Goal: Task Accomplishment & Management: Complete application form

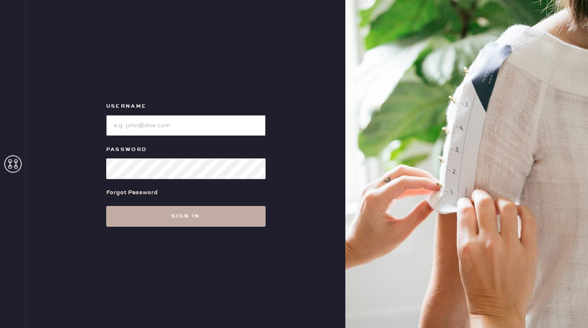
type input "reformationbeverlyhills"
click at [149, 215] on button "Sign in" at bounding box center [185, 216] width 159 height 21
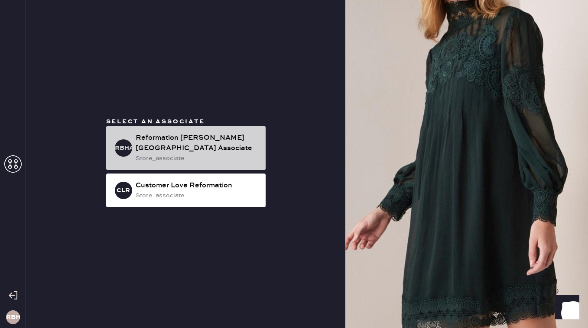
click at [136, 146] on div "Reformation [PERSON_NAME][GEOGRAPHIC_DATA] Associate" at bounding box center [197, 143] width 123 height 21
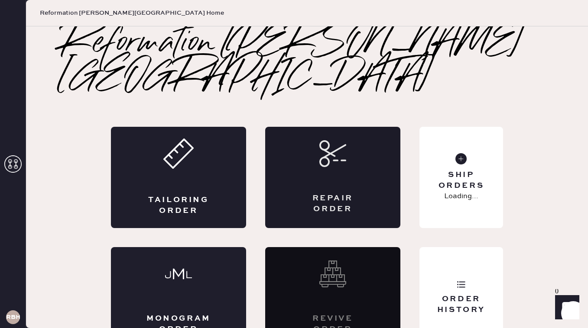
click at [320, 140] on icon at bounding box center [332, 153] width 27 height 27
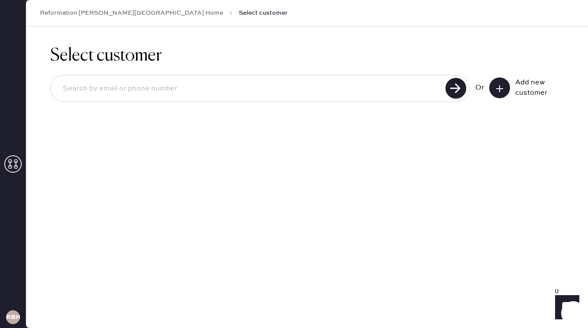
click at [391, 94] on input at bounding box center [249, 89] width 387 height 20
type input "8182923912"
click at [453, 86] on use at bounding box center [455, 88] width 21 height 21
click at [494, 82] on button at bounding box center [499, 88] width 21 height 21
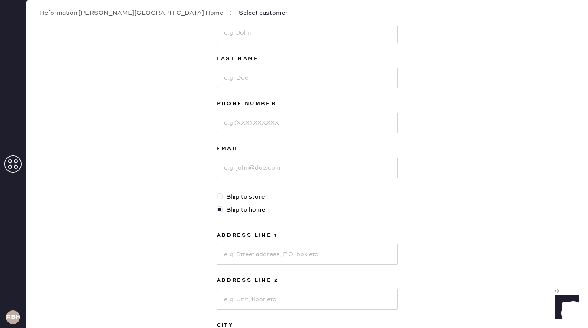
scroll to position [73, 0]
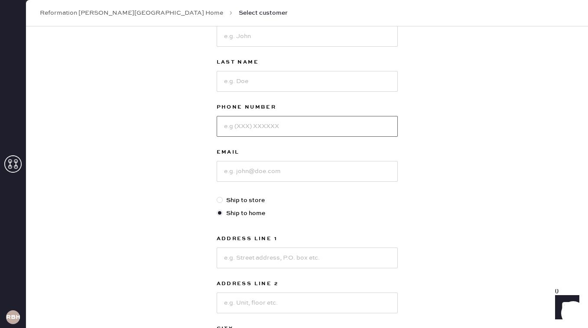
click at [255, 129] on input at bounding box center [307, 126] width 181 height 21
paste input "8182923912"
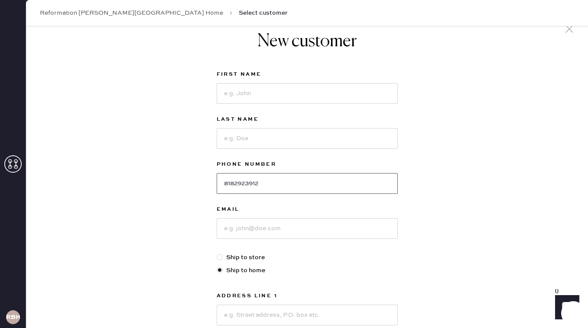
scroll to position [0, 0]
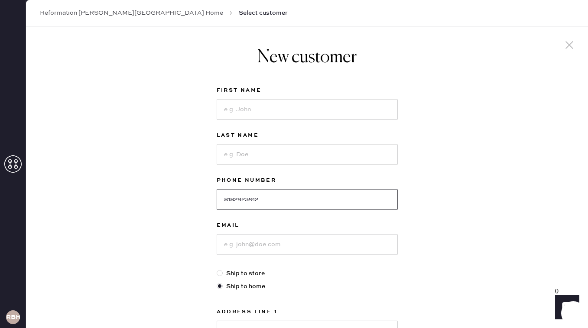
type input "8182923912"
click at [237, 108] on input at bounding box center [307, 109] width 181 height 21
type input "Gal"
type input "Elkaiam"
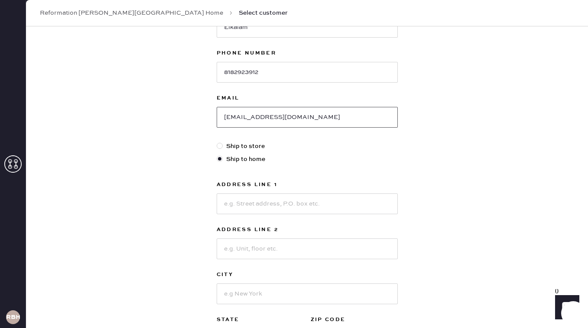
scroll to position [181, 0]
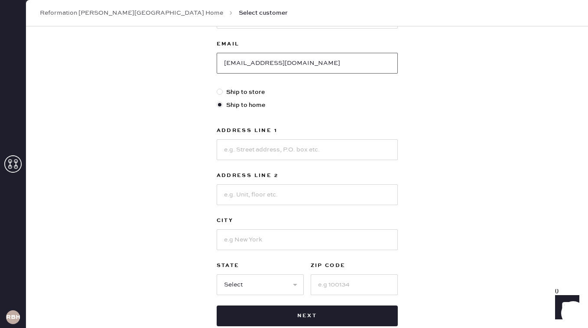
type input "[EMAIL_ADDRESS][DOMAIN_NAME]"
click at [263, 143] on input at bounding box center [307, 149] width 181 height 21
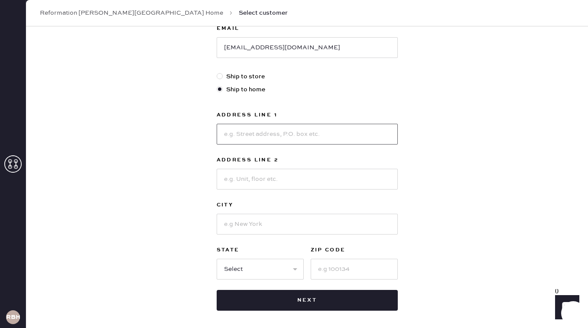
scroll to position [208, 0]
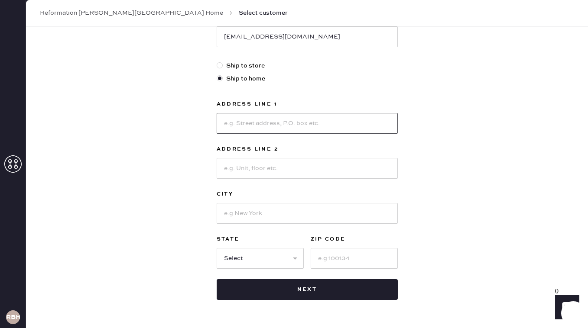
click at [231, 127] on input at bounding box center [307, 123] width 181 height 21
type input "[STREET_ADDRESS]"
click at [237, 172] on input at bounding box center [307, 168] width 181 height 21
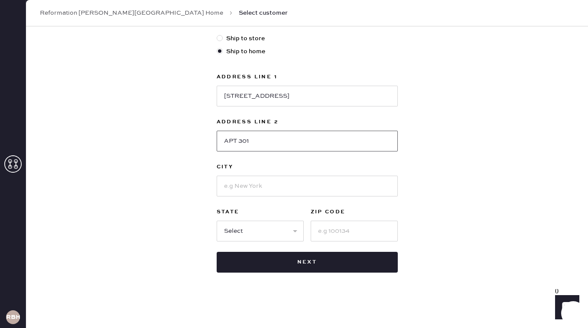
type input "APT 301"
click at [247, 185] on input at bounding box center [307, 186] width 181 height 21
type input "[PERSON_NAME][GEOGRAPHIC_DATA]"
click at [282, 232] on select "Select AK AL AR AZ CA CO CT [GEOGRAPHIC_DATA] DE FL [GEOGRAPHIC_DATA] HI [GEOGR…" at bounding box center [260, 231] width 87 height 21
select select "CA"
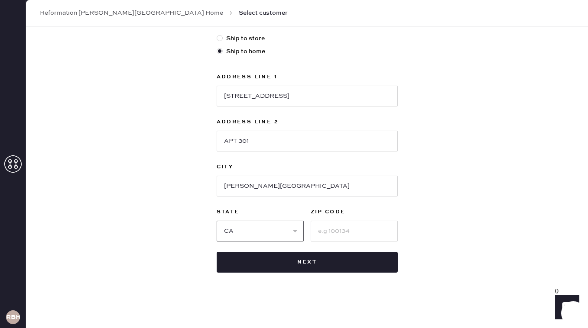
click at [217, 221] on select "Select AK AL AR AZ CA CO CT [GEOGRAPHIC_DATA] DE FL [GEOGRAPHIC_DATA] HI [GEOGR…" at bounding box center [260, 231] width 87 height 21
click at [343, 230] on input at bounding box center [353, 231] width 87 height 21
type input "90211"
click at [408, 199] on div "New customer First Name Gal Last Name Elkaiam Phone Number [PHONE_NUMBER] Email…" at bounding box center [307, 59] width 562 height 537
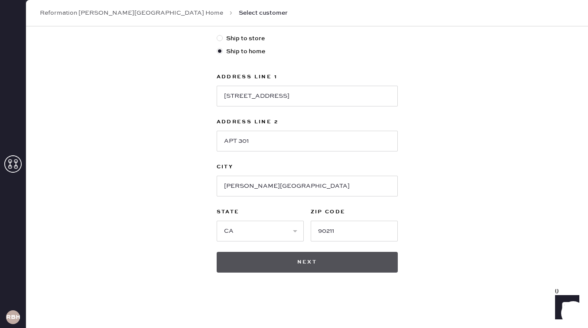
click at [380, 256] on button "Next" at bounding box center [307, 262] width 181 height 21
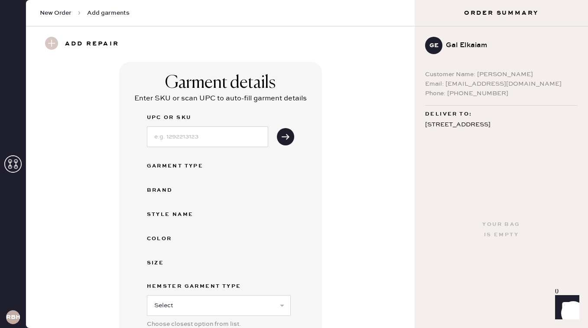
click at [423, 135] on div "Your bag is empty" at bounding box center [500, 230] width 173 height 197
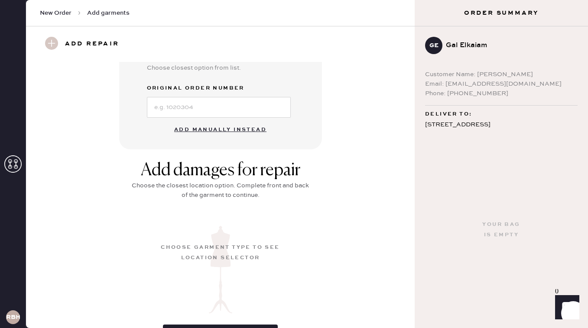
scroll to position [242, 0]
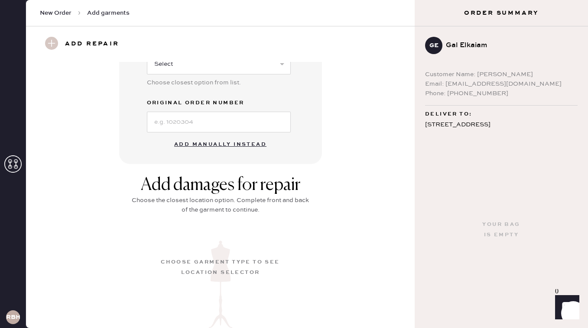
click at [234, 145] on button "Add manually instead" at bounding box center [220, 144] width 103 height 17
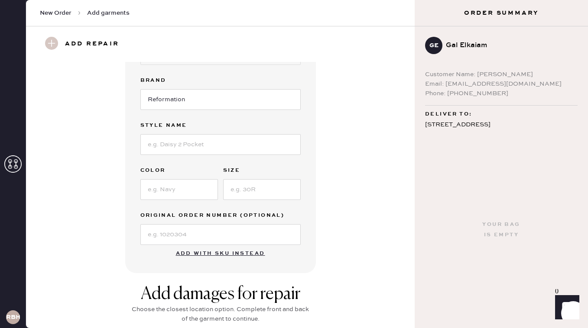
scroll to position [0, 0]
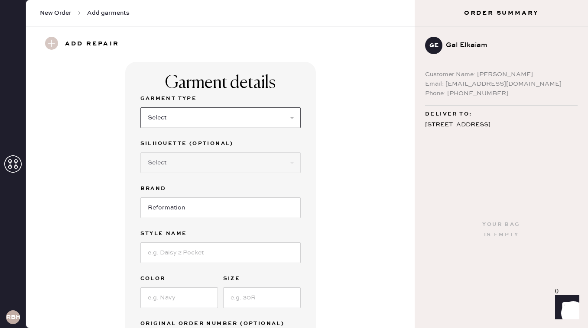
click at [188, 117] on select "Select Basic Skirt Jeans Leggings Pants Shorts Basic Sleeved Dress Basic Sleeve…" at bounding box center [220, 117] width 160 height 21
select select "6"
click at [140, 107] on select "Select Basic Skirt Jeans Leggings Pants Shorts Basic Sleeved Dress Basic Sleeve…" at bounding box center [220, 117] width 160 height 21
click at [171, 210] on input "Reformation" at bounding box center [220, 207] width 160 height 21
click at [165, 248] on input at bounding box center [220, 253] width 160 height 21
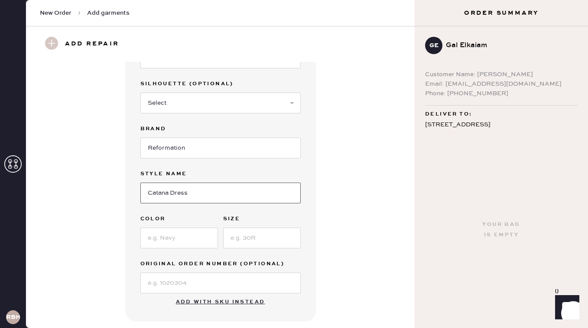
scroll to position [79, 0]
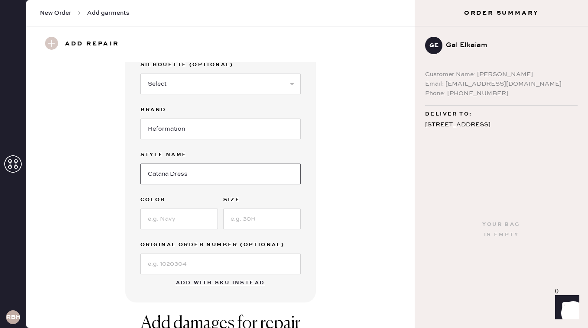
type input "Catana Dress"
click at [174, 223] on input at bounding box center [179, 219] width 78 height 21
click at [250, 225] on input at bounding box center [262, 219] width 78 height 21
click at [150, 217] on input "navy" at bounding box center [179, 219] width 78 height 21
type input "Navy"
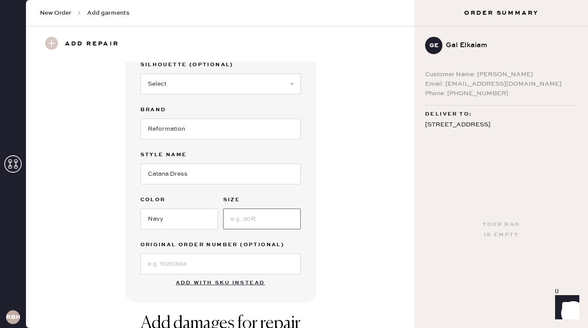
click at [241, 222] on input at bounding box center [262, 219] width 78 height 21
type input "4"
click at [348, 206] on div "Garment details Garment Type Select Basic Skirt Jeans Leggings Pants Shorts Bas…" at bounding box center [220, 143] width 357 height 320
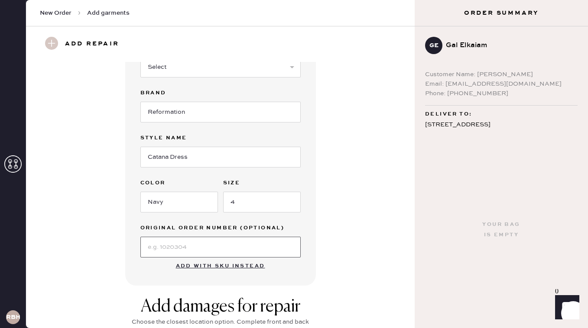
click at [246, 249] on input at bounding box center [220, 247] width 160 height 21
paste input "S20112641"
type input "S20112641"
click at [323, 239] on div "Garment details Garment Type Select Basic Skirt Jeans Leggings Pants Shorts Bas…" at bounding box center [220, 126] width 357 height 320
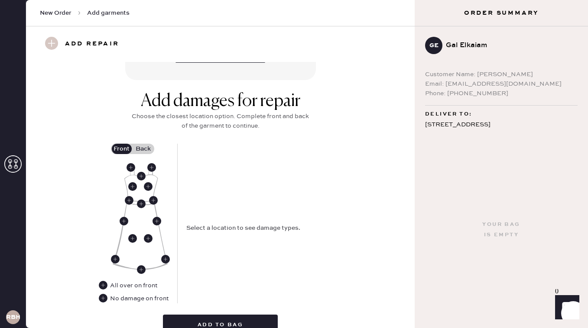
scroll to position [304, 0]
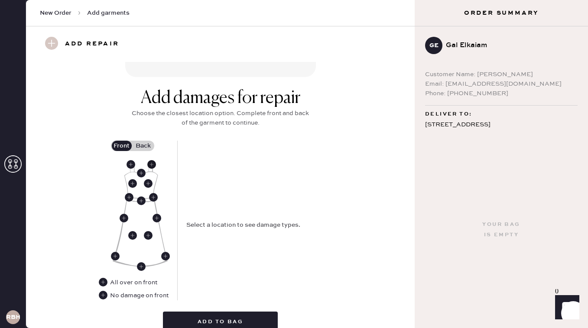
click at [151, 166] on use at bounding box center [151, 164] width 9 height 9
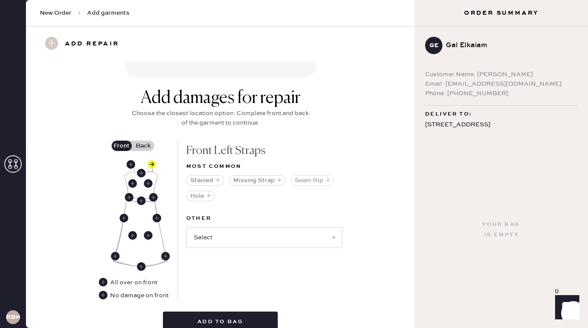
click at [313, 180] on button "Seam Rip" at bounding box center [312, 180] width 43 height 10
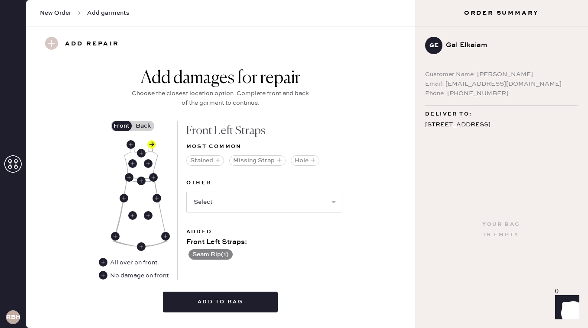
scroll to position [330, 0]
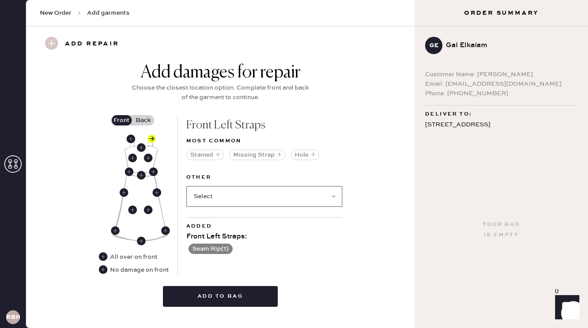
click at [332, 196] on select "Select Broken / Ripped Hem Broken Beads Broken Belt Loop Broken Button Broken C…" at bounding box center [264, 196] width 156 height 21
select select "1668"
click at [186, 186] on select "Select Broken / Ripped Hem Broken Beads Broken Belt Loop Broken Button Broken C…" at bounding box center [264, 196] width 156 height 21
select select
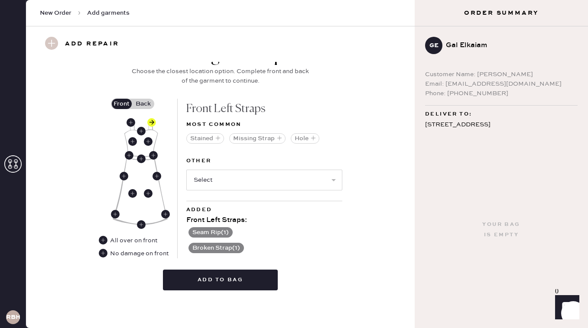
click at [149, 100] on label "Back" at bounding box center [144, 104] width 22 height 10
click at [143, 104] on input "Back" at bounding box center [143, 104] width 0 height 0
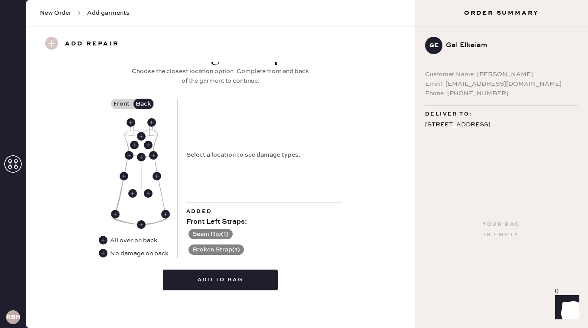
click at [130, 252] on div "No damage on back" at bounding box center [139, 254] width 58 height 10
click at [104, 254] on use at bounding box center [103, 253] width 9 height 9
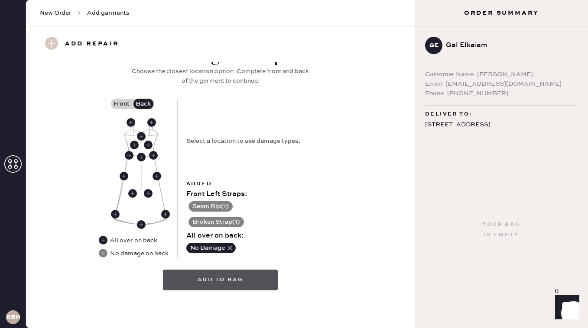
click at [234, 282] on button "Add to bag" at bounding box center [220, 280] width 115 height 21
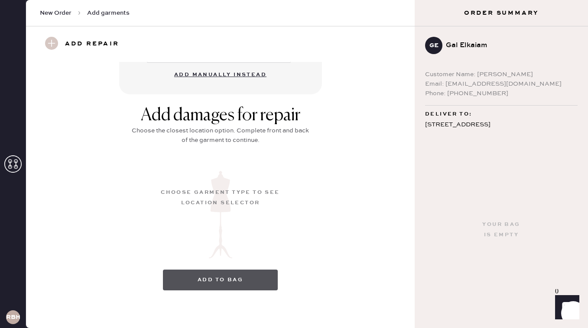
scroll to position [98, 0]
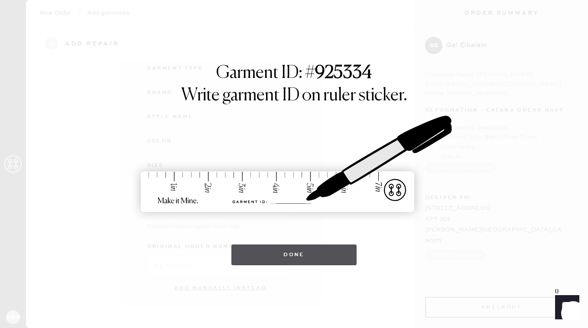
click at [289, 255] on button "Done" at bounding box center [293, 255] width 125 height 21
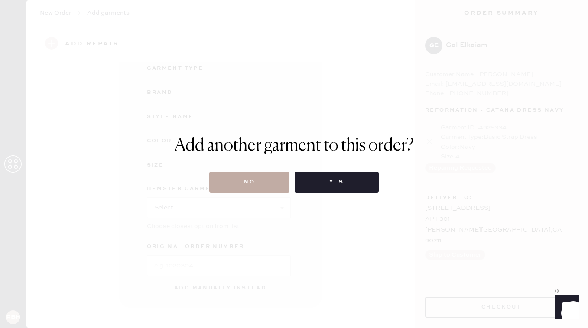
click at [255, 181] on button "No" at bounding box center [249, 182] width 80 height 21
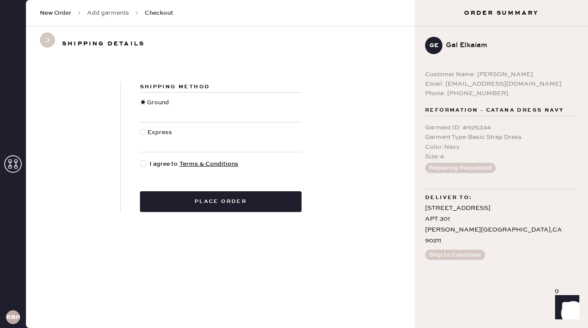
click at [161, 135] on div "Express" at bounding box center [160, 137] width 27 height 19
click at [140, 128] on input "Express" at bounding box center [140, 128] width 0 height 0
radio input "true"
click at [144, 163] on div at bounding box center [143, 164] width 6 height 6
click at [140, 160] on input "I agree to Terms & Conditions" at bounding box center [140, 159] width 0 height 0
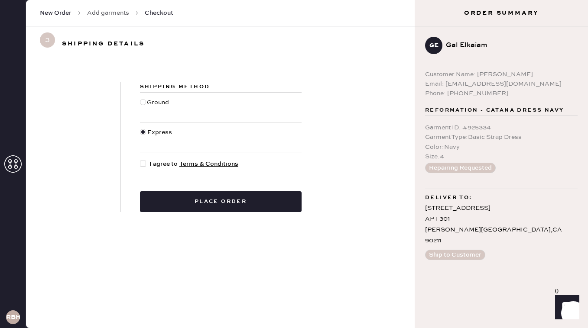
checkbox input "true"
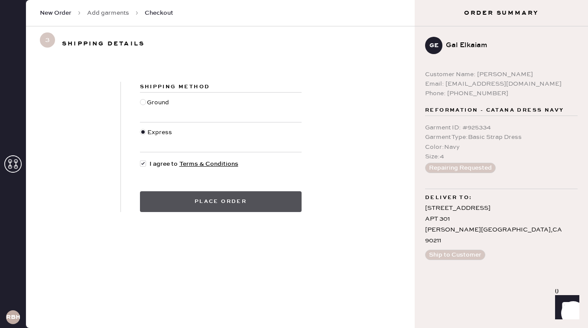
click at [176, 207] on button "Place order" at bounding box center [221, 201] width 162 height 21
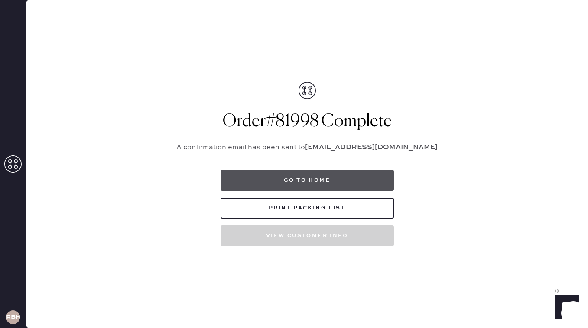
click at [284, 180] on button "Go to home" at bounding box center [306, 180] width 173 height 21
